Goal: Task Accomplishment & Management: Manage account settings

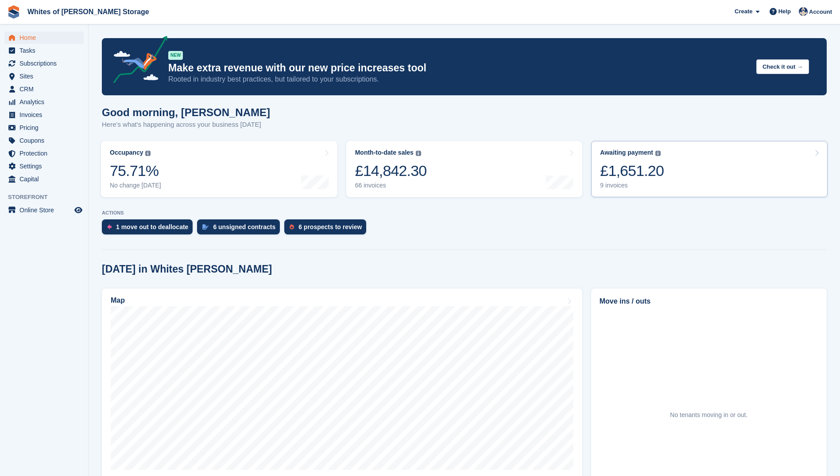
click at [619, 185] on div "9 invoices" at bounding box center [632, 186] width 64 height 8
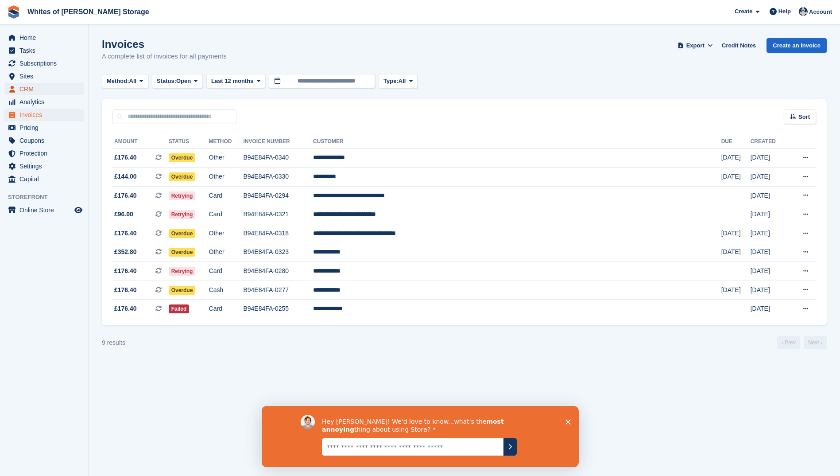
click at [23, 92] on span "CRM" at bounding box center [45, 89] width 53 height 12
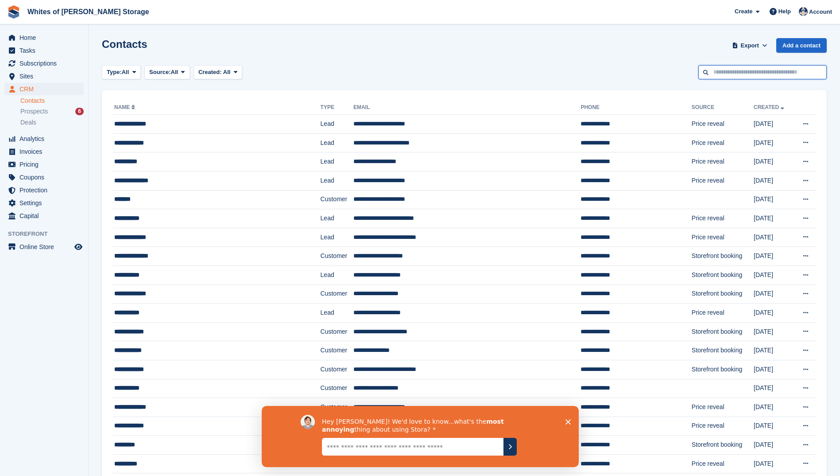
click at [759, 74] on input "text" at bounding box center [763, 72] width 128 height 15
type input "****"
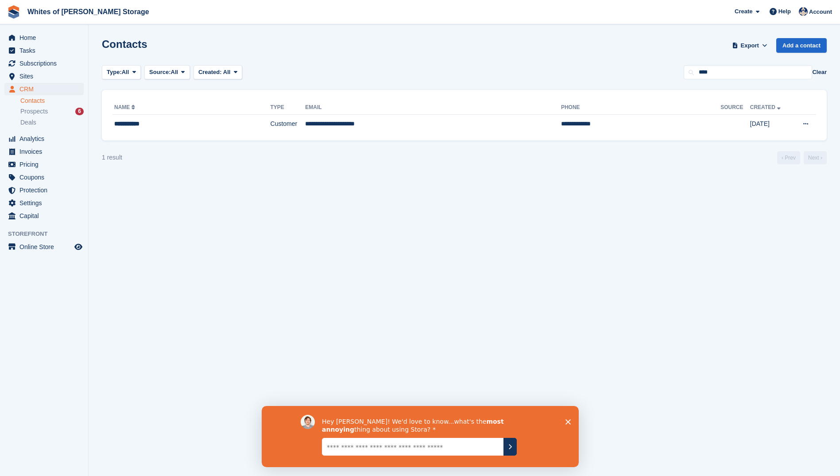
drag, startPoint x: 568, startPoint y: 420, endPoint x: 728, endPoint y: 793, distance: 405.3
click at [568, 420] on polygon "Close survey" at bounding box center [567, 421] width 5 height 5
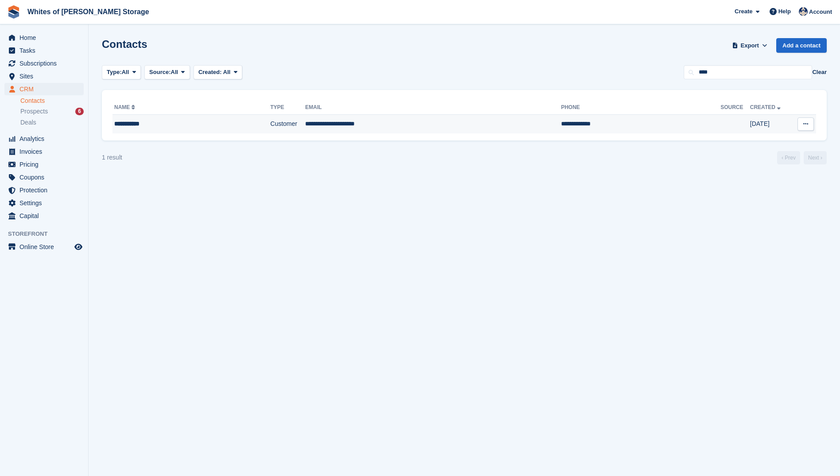
click at [130, 124] on div "**********" at bounding box center [174, 123] width 120 height 9
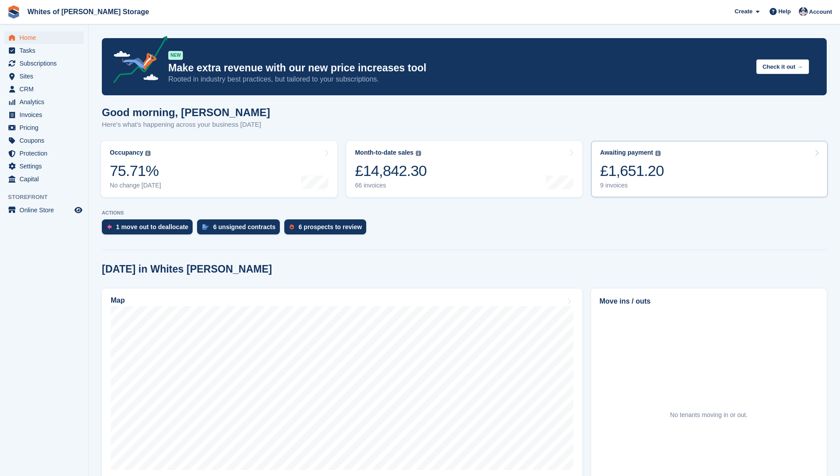
click at [614, 185] on div "9 invoices" at bounding box center [632, 186] width 64 height 8
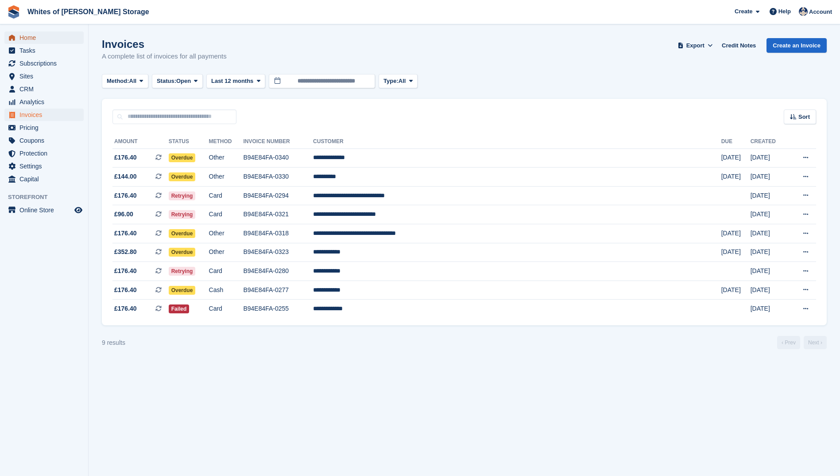
click at [31, 37] on span "Home" at bounding box center [45, 37] width 53 height 12
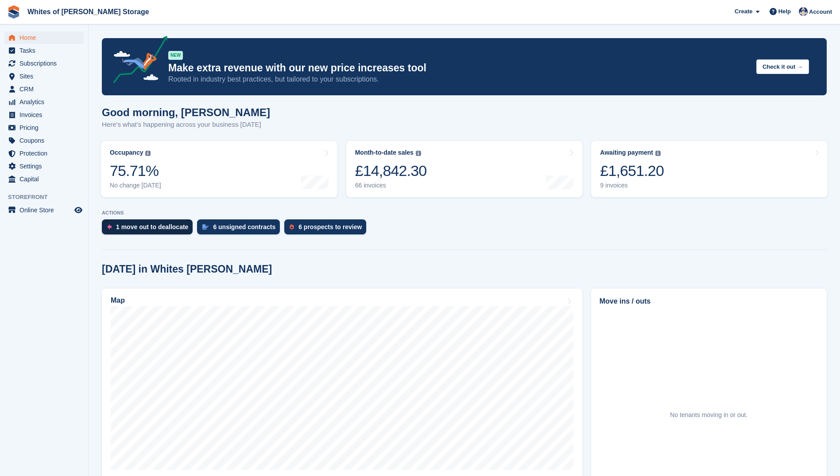
click at [136, 224] on div "1 move out to deallocate" at bounding box center [152, 226] width 72 height 7
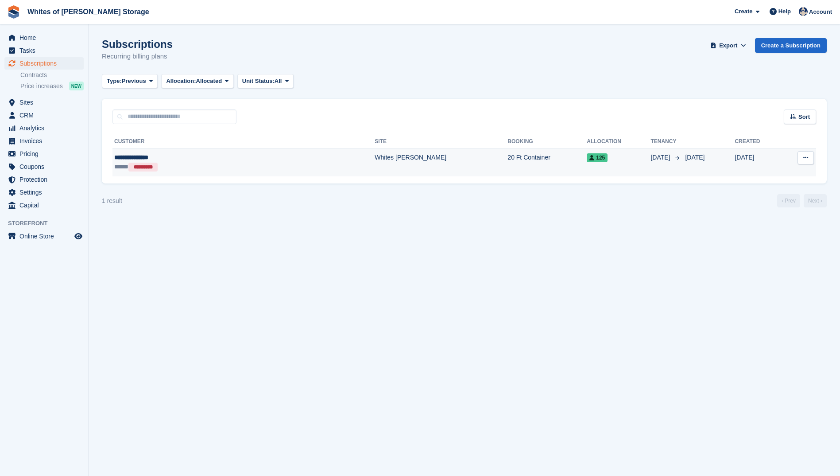
click at [806, 157] on icon at bounding box center [806, 158] width 5 height 6
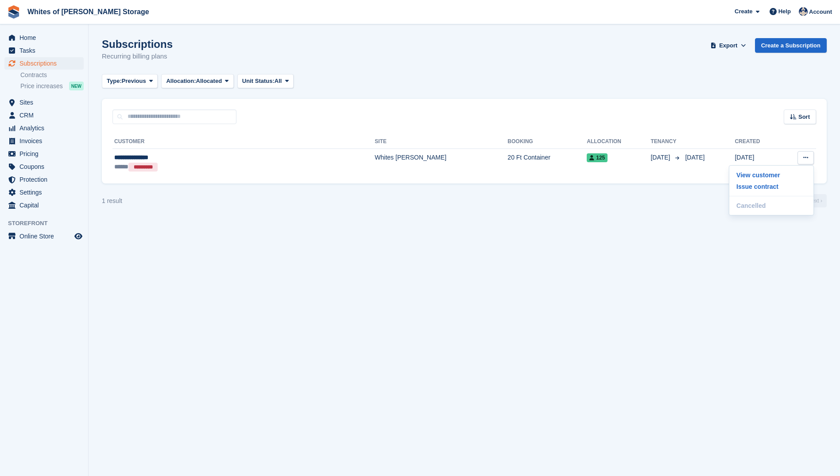
click at [468, 224] on section "Subscriptions Recurring billing plans Export Export Subscriptions Export a CSV …" at bounding box center [465, 238] width 752 height 476
click at [37, 35] on span "Home" at bounding box center [45, 37] width 53 height 12
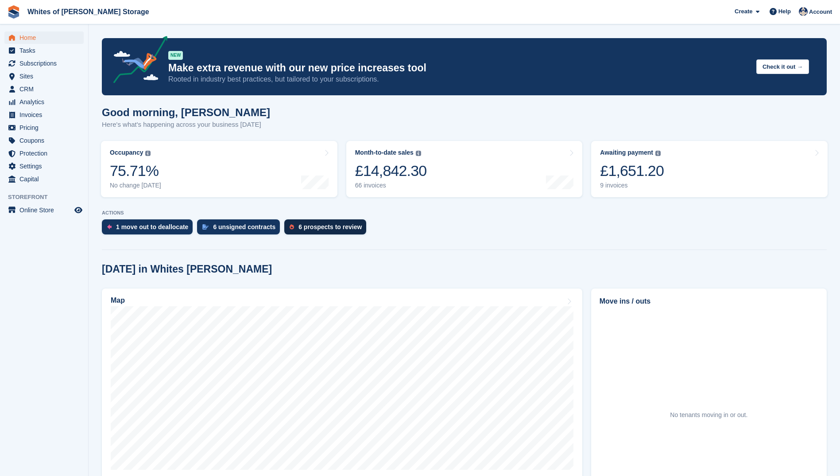
click at [327, 225] on div "6 prospects to review" at bounding box center [330, 226] width 63 height 7
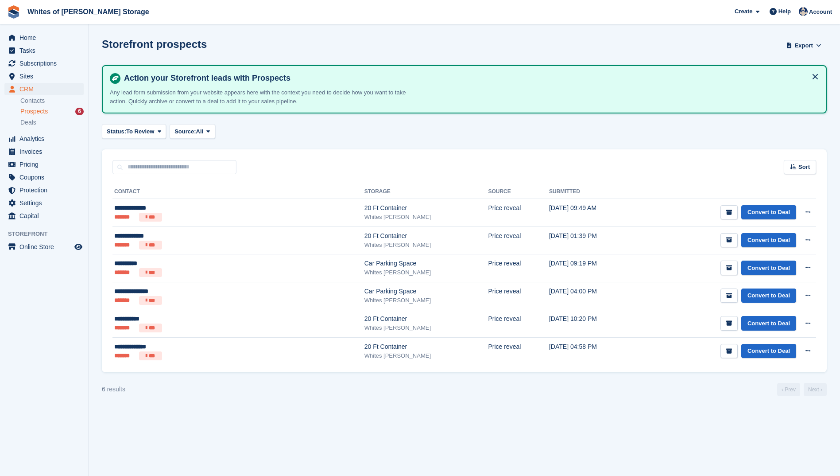
click at [43, 112] on span "Prospects" at bounding box center [33, 111] width 27 height 8
click at [29, 42] on span "Home" at bounding box center [45, 37] width 53 height 12
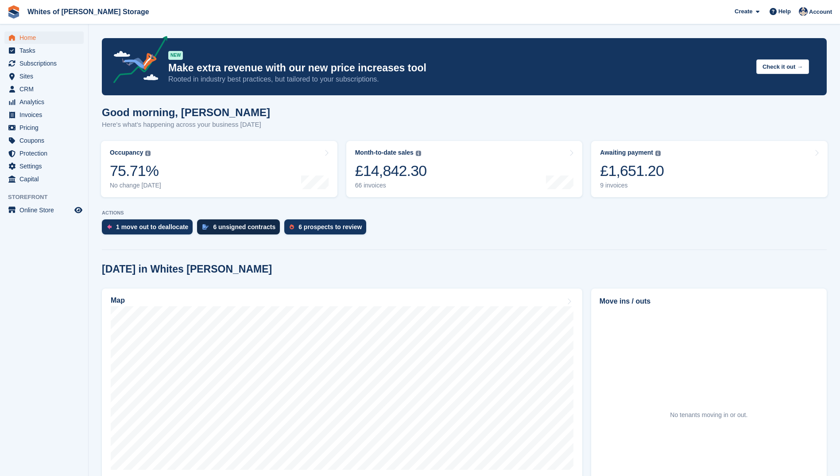
click at [223, 226] on div "6 unsigned contracts" at bounding box center [244, 226] width 62 height 7
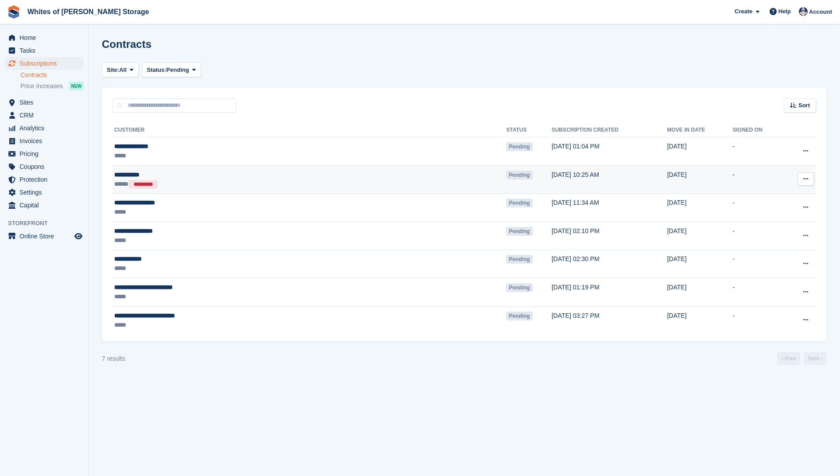
click at [808, 179] on icon at bounding box center [806, 179] width 5 height 6
click at [757, 218] on p "Void contract" at bounding box center [771, 220] width 77 height 12
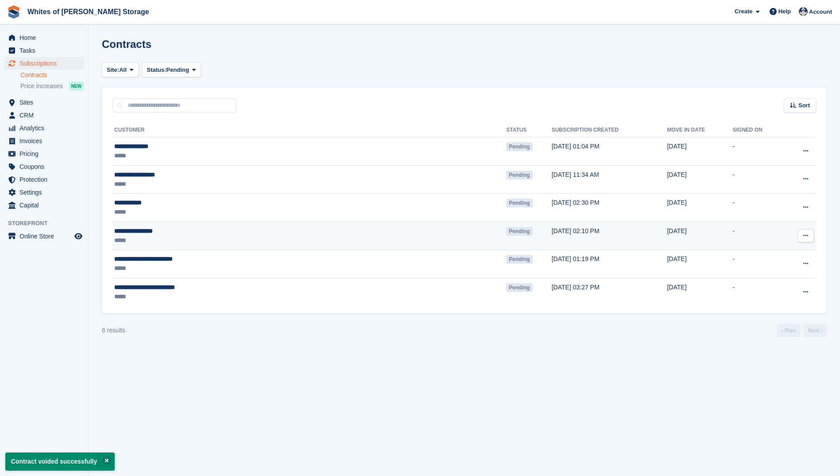
click at [133, 239] on div "*****" at bounding box center [227, 240] width 226 height 9
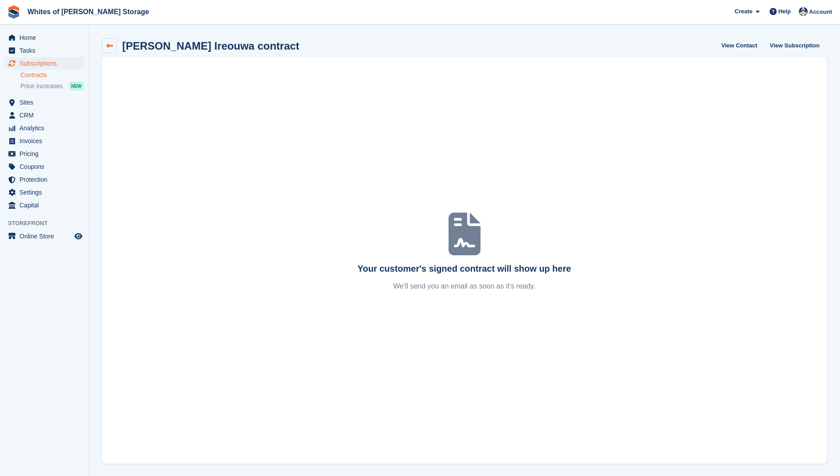
click at [113, 47] on icon at bounding box center [109, 46] width 7 height 7
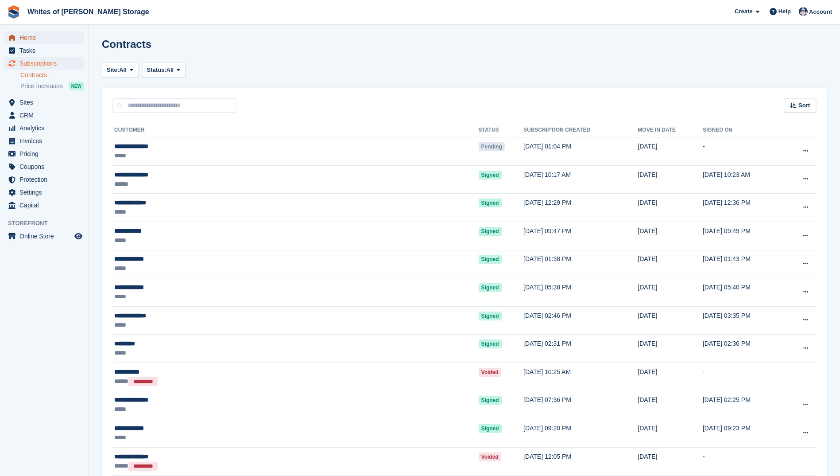
click at [31, 41] on span "Home" at bounding box center [45, 37] width 53 height 12
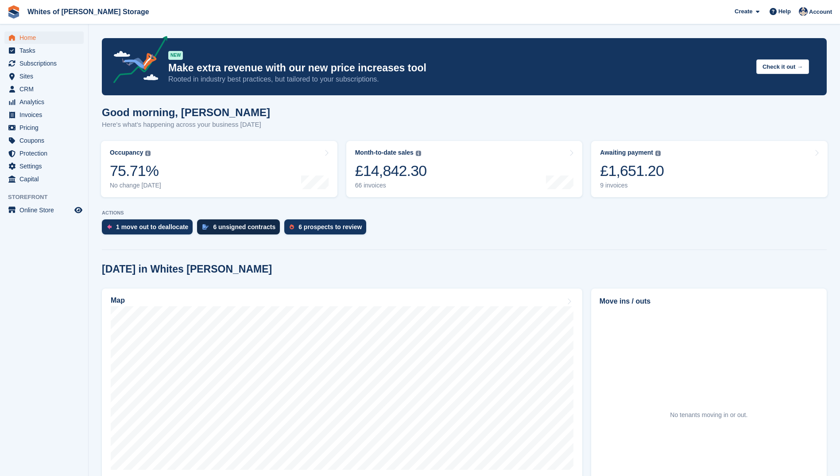
click at [219, 228] on div "6 unsigned contracts" at bounding box center [244, 226] width 62 height 7
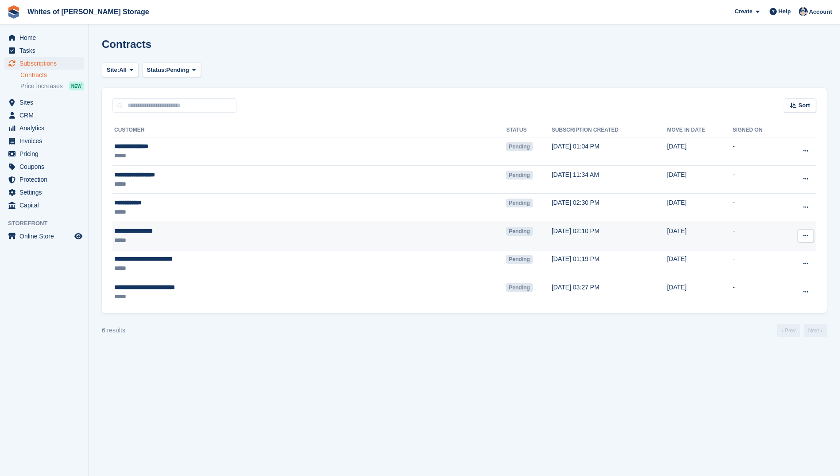
click at [809, 233] on icon at bounding box center [806, 236] width 5 height 6
click at [747, 275] on p "Void contract" at bounding box center [771, 276] width 77 height 12
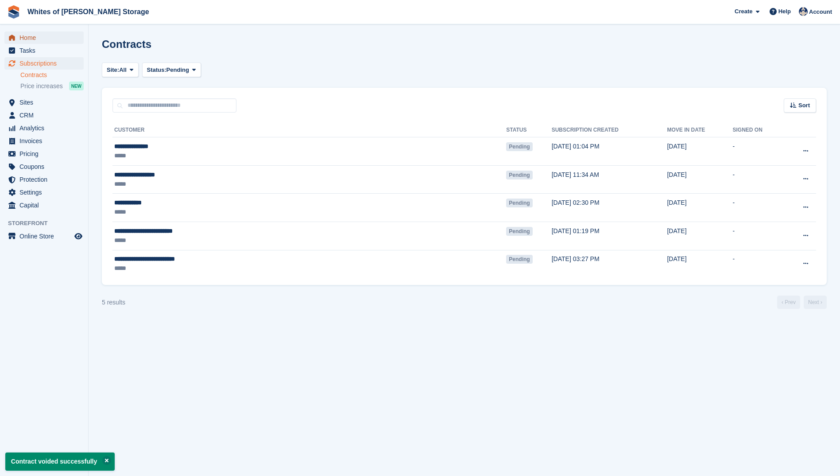
click at [34, 42] on span "Home" at bounding box center [45, 37] width 53 height 12
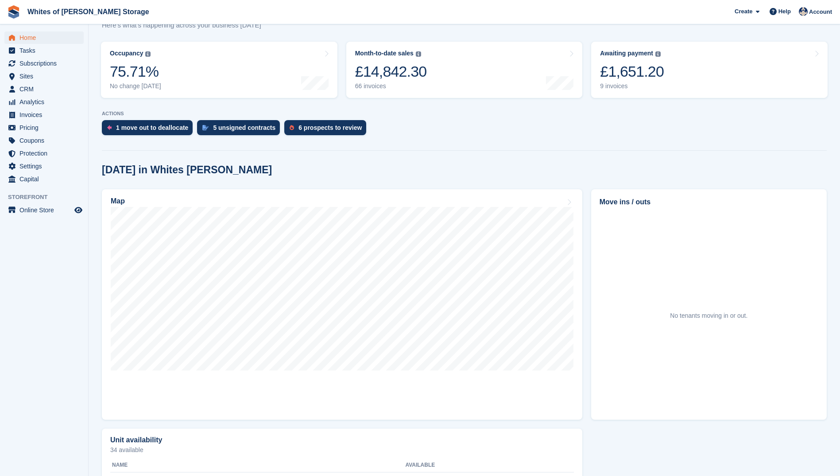
scroll to position [177, 0]
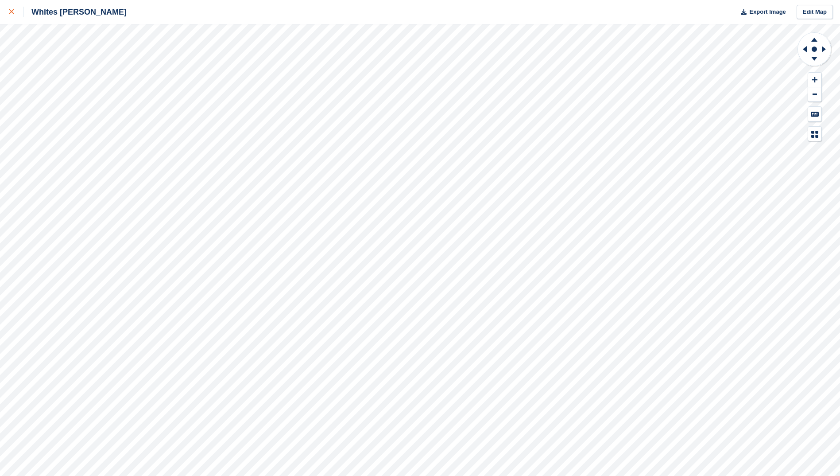
click at [10, 12] on icon at bounding box center [11, 11] width 5 height 5
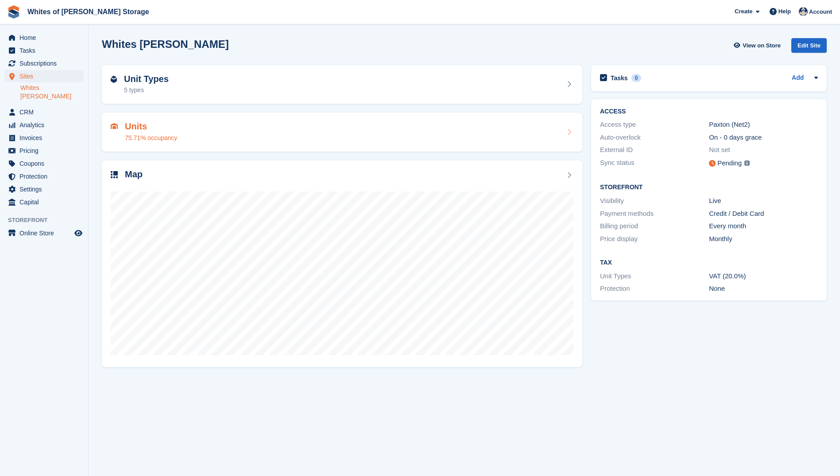
click at [163, 133] on div "75.71% occupancy" at bounding box center [151, 137] width 52 height 9
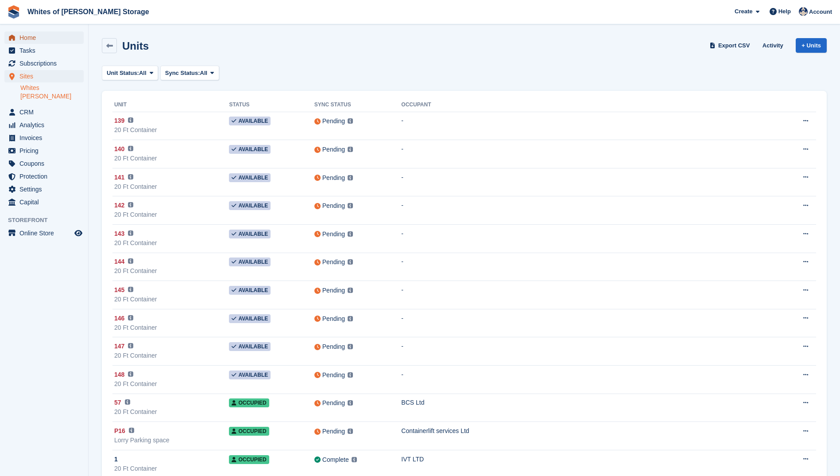
click at [41, 37] on span "Home" at bounding box center [45, 37] width 53 height 12
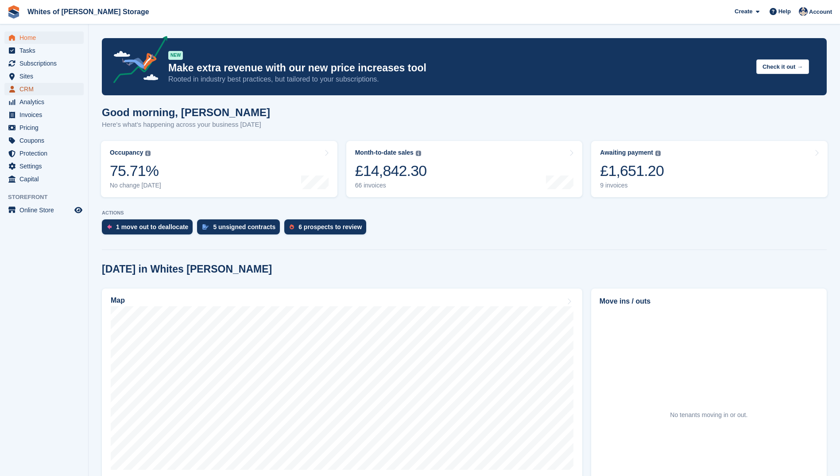
click at [29, 86] on span "CRM" at bounding box center [45, 89] width 53 height 12
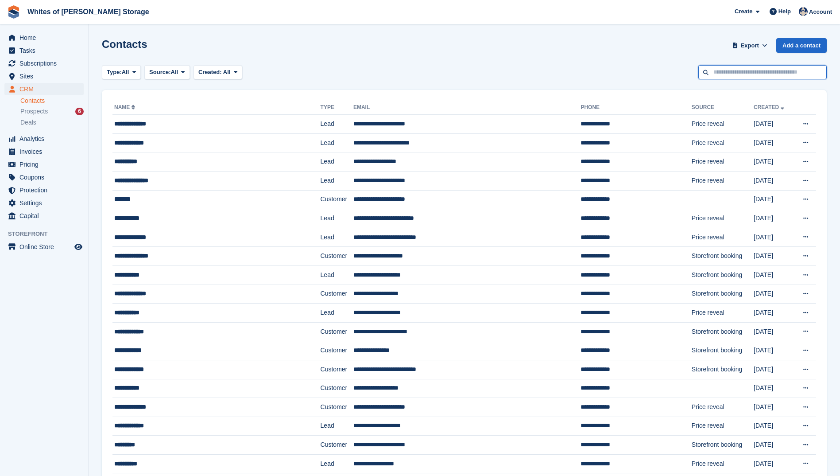
click at [740, 72] on input "text" at bounding box center [763, 72] width 128 height 15
type input "*****"
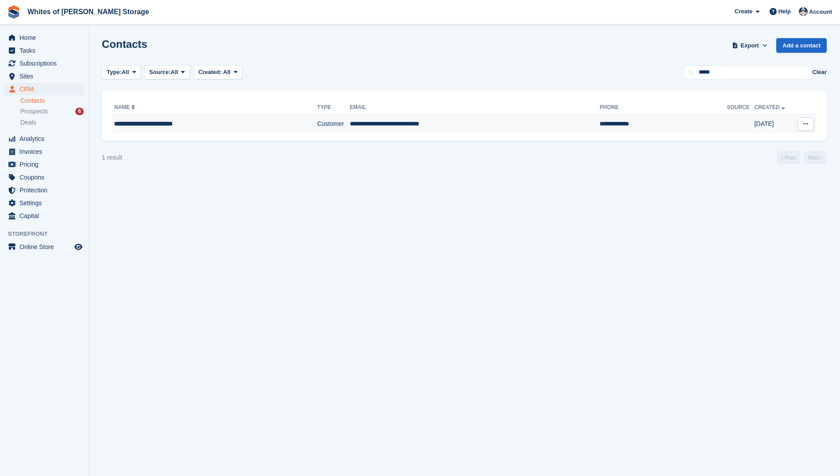
click at [147, 125] on div "**********" at bounding box center [197, 123] width 167 height 9
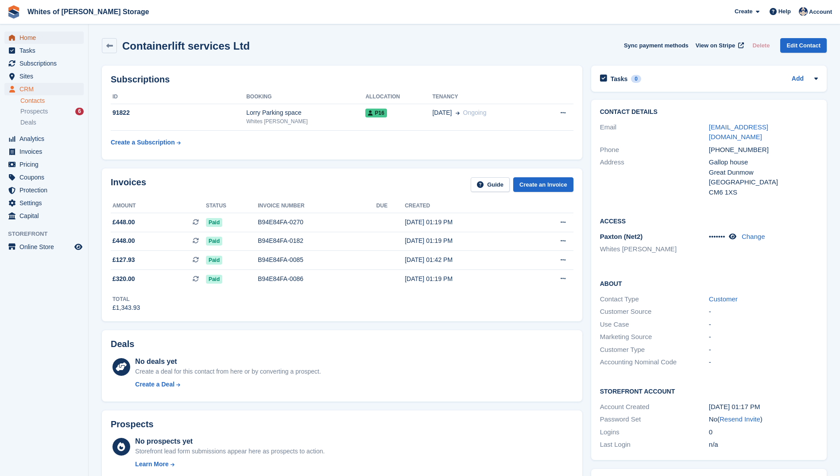
click at [31, 34] on span "Home" at bounding box center [45, 37] width 53 height 12
